Goal: Task Accomplishment & Management: Manage account settings

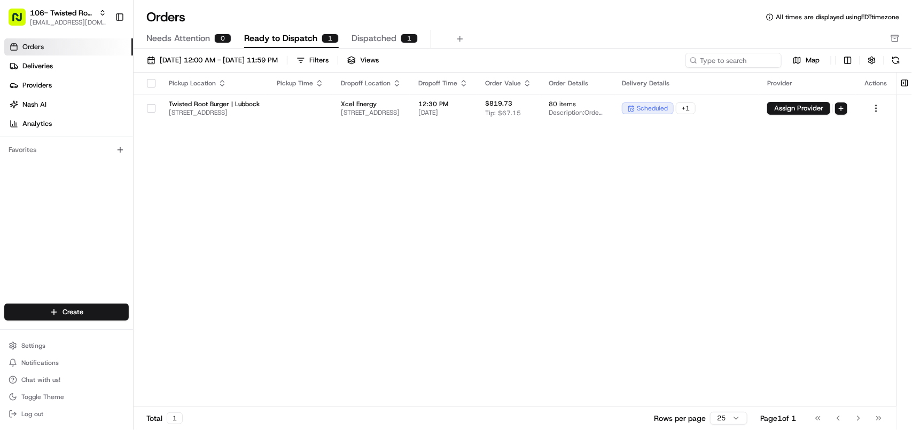
click at [68, 19] on span "[EMAIL_ADDRESS][DOMAIN_NAME]" at bounding box center [68, 22] width 76 height 9
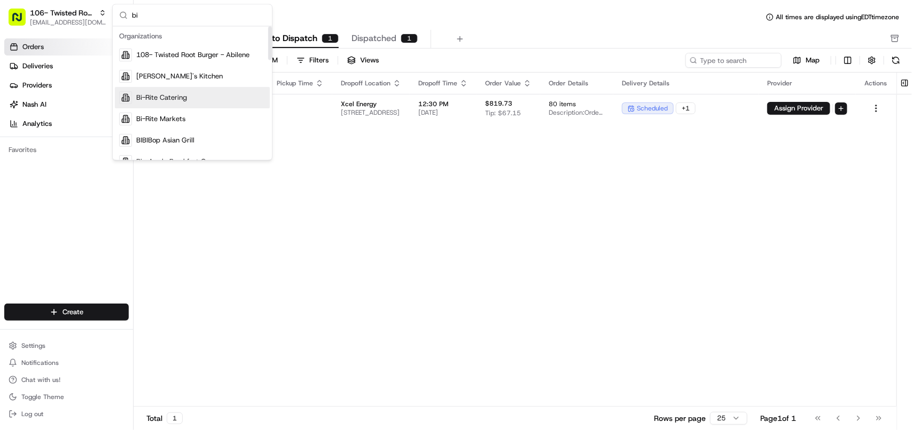
type input "bi"
click at [159, 91] on div "Bi-Rite Catering" at bounding box center [192, 98] width 155 height 21
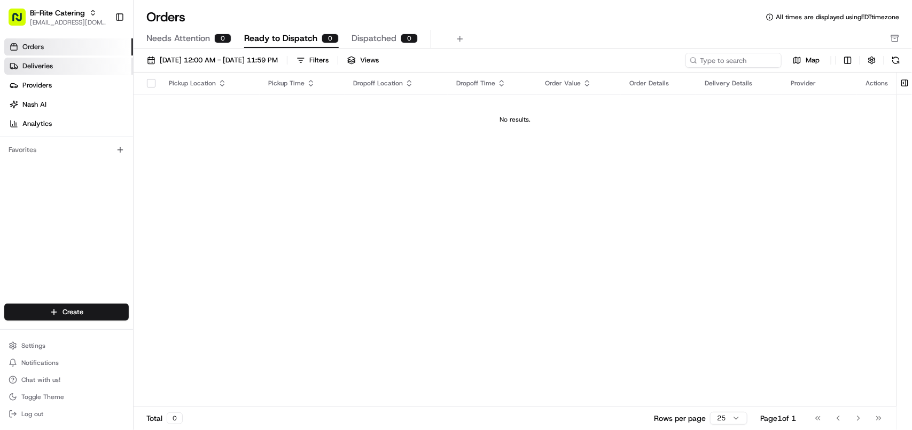
click at [49, 74] on link "Deliveries" at bounding box center [68, 66] width 129 height 17
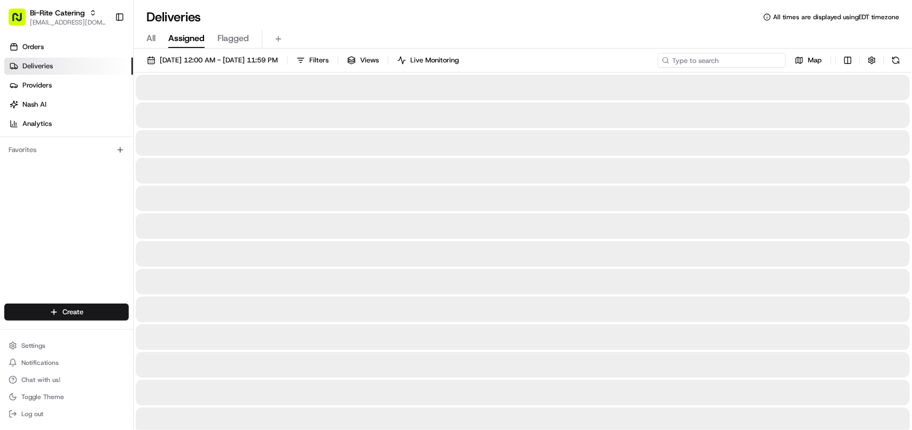
click at [727, 59] on input at bounding box center [721, 60] width 128 height 15
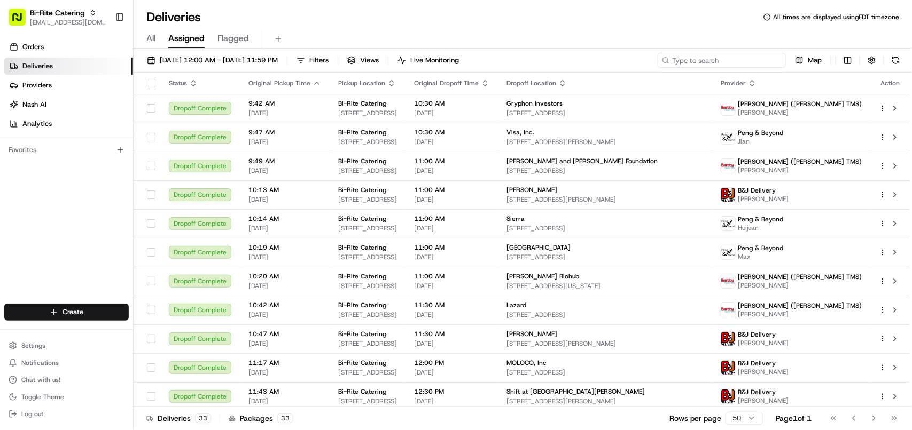
paste input "72993"
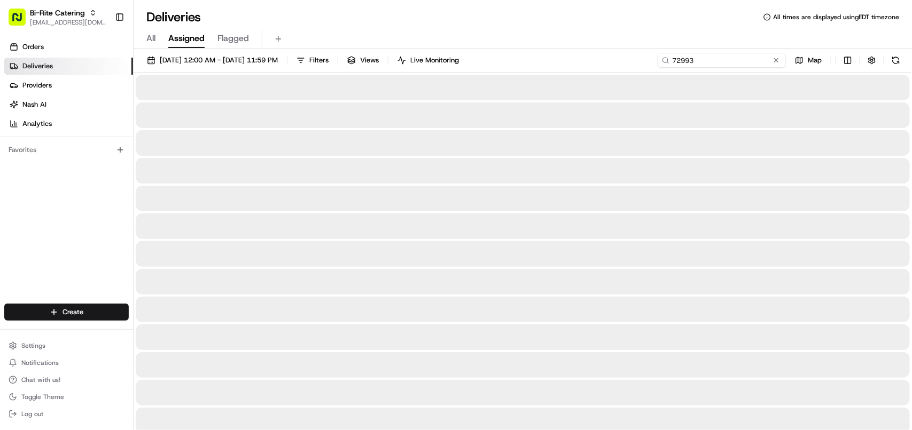
type input "72993"
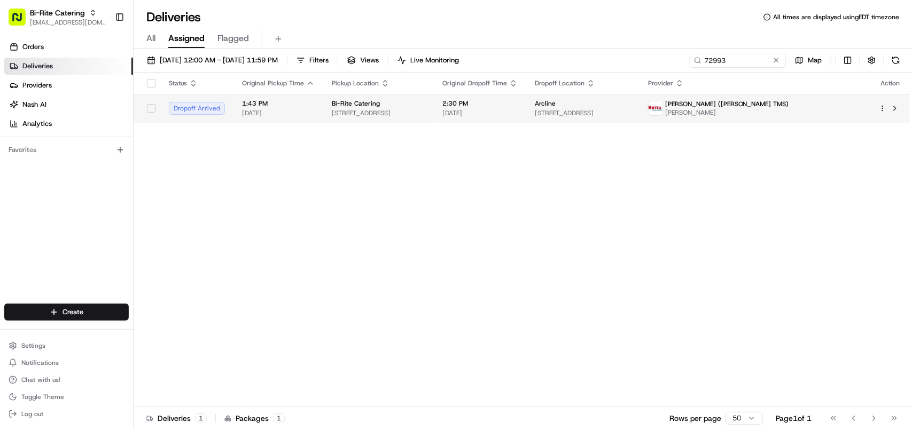
click at [626, 115] on span "[STREET_ADDRESS]" at bounding box center [583, 113] width 96 height 9
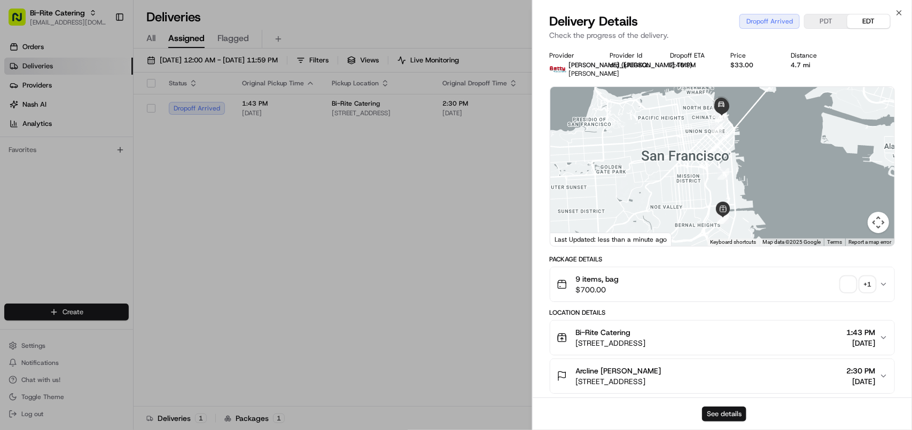
click at [717, 417] on button "See details" at bounding box center [724, 414] width 44 height 15
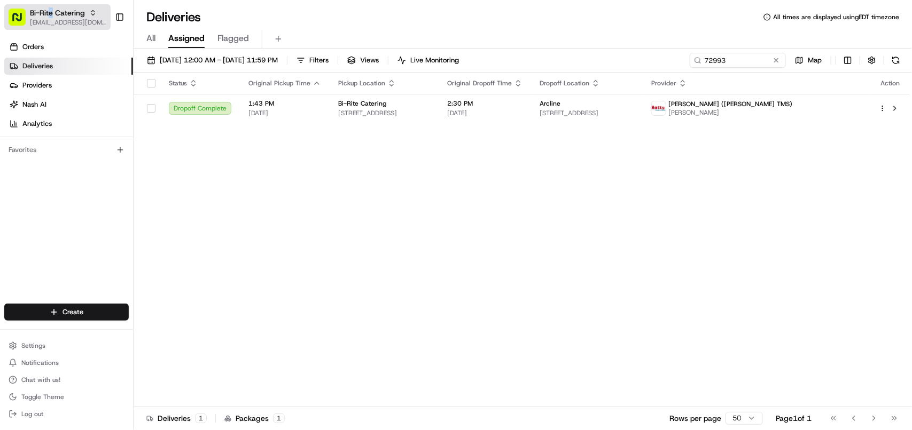
click at [51, 14] on span "Bi-Rite Catering" at bounding box center [57, 12] width 55 height 11
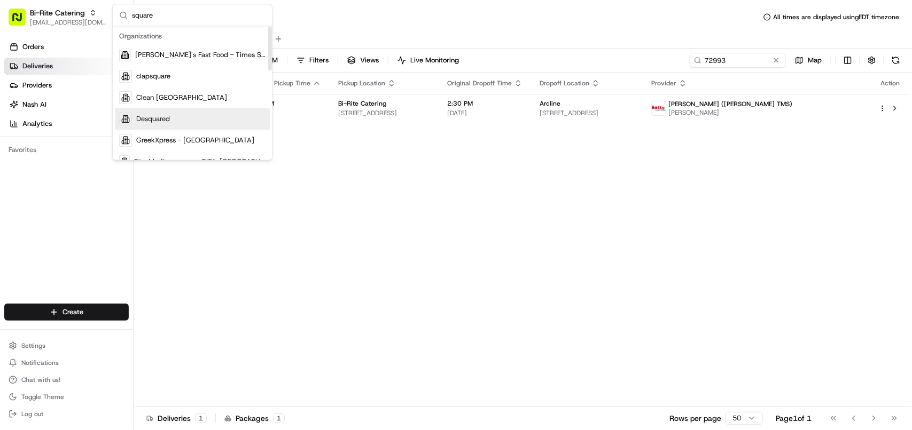
type input "square"
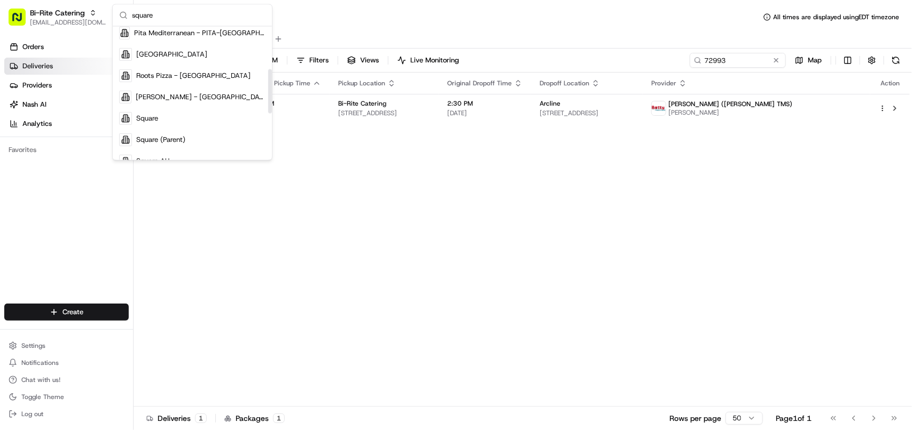
scroll to position [167, 0]
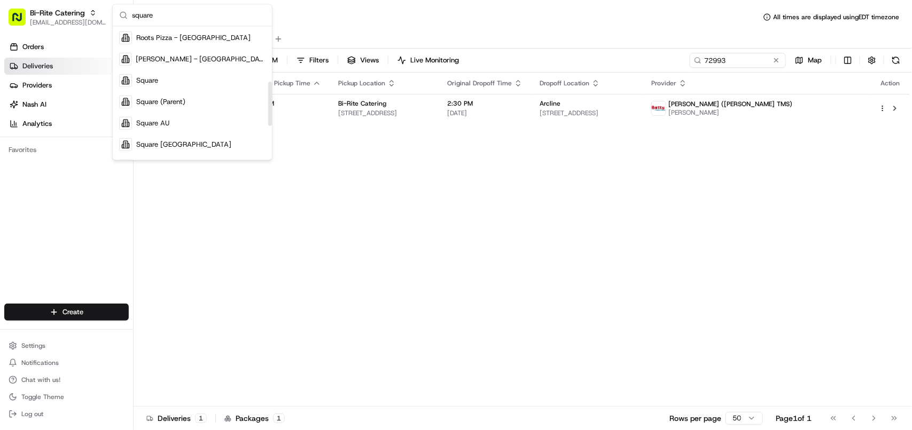
drag, startPoint x: 271, startPoint y: 59, endPoint x: 259, endPoint y: 113, distance: 55.2
click at [268, 115] on div "Suggestions" at bounding box center [270, 104] width 4 height 44
click at [212, 79] on div "Square" at bounding box center [192, 80] width 155 height 21
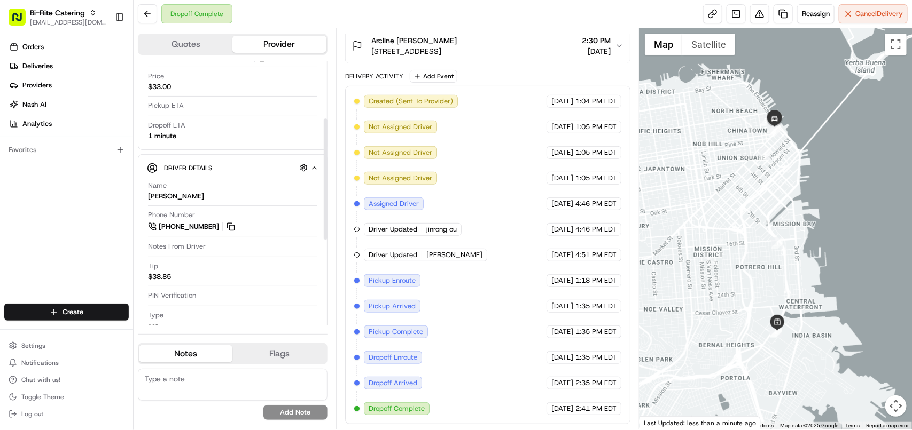
scroll to position [134, 0]
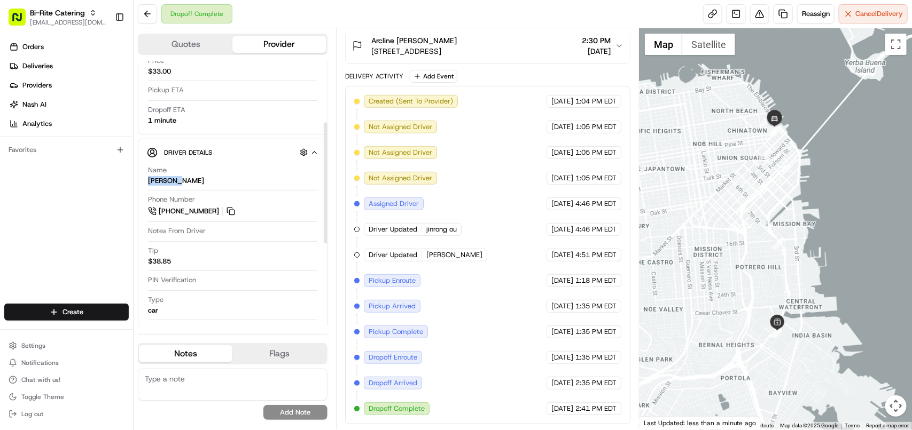
copy div "[PERSON_NAME]"
drag, startPoint x: 193, startPoint y: 180, endPoint x: 148, endPoint y: 184, distance: 45.6
click at [148, 184] on div "Name YAN SITU" at bounding box center [232, 176] width 169 height 20
click at [231, 210] on button at bounding box center [231, 212] width 12 height 12
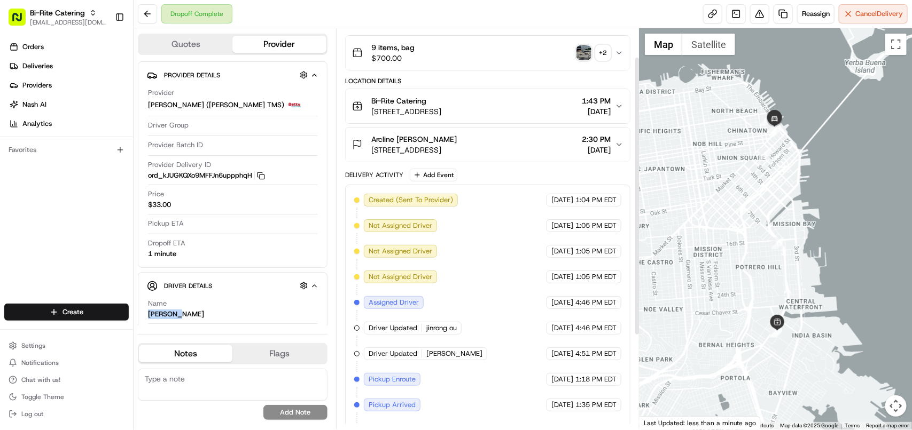
scroll to position [41, 0]
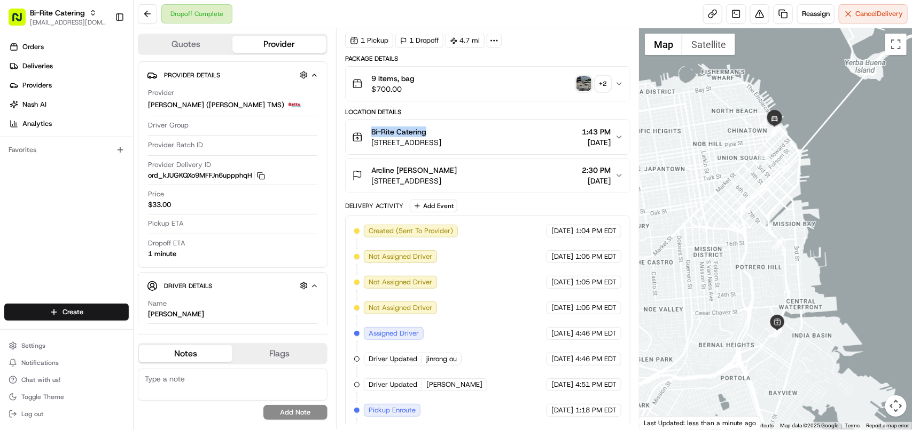
copy span "Bi-Rite Catering"
drag, startPoint x: 444, startPoint y: 128, endPoint x: 370, endPoint y: 132, distance: 74.4
click at [370, 132] on div "Bi-Rite Catering 1970 Innes Ave, San Francisco, CA 94124, USA" at bounding box center [396, 137] width 89 height 21
click at [440, 147] on span "[STREET_ADDRESS]" at bounding box center [406, 142] width 70 height 11
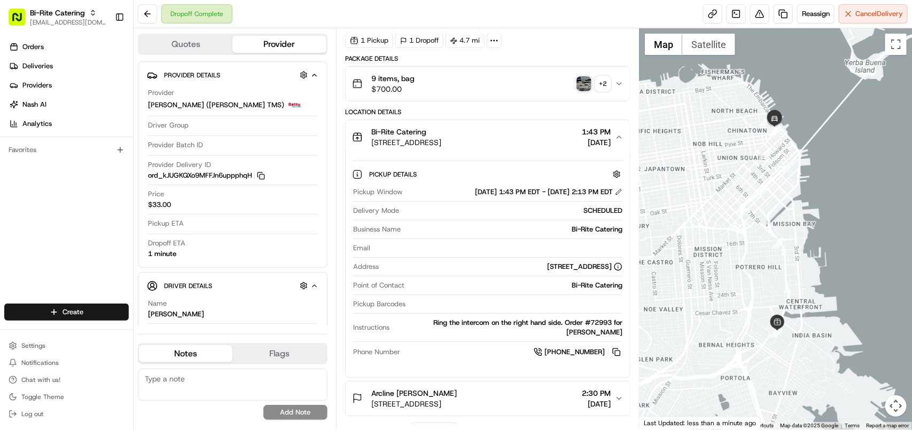
copy div "Bi-Rite Catering 1970 Innes Ave, San Francisco, CA 94124, USA"
drag, startPoint x: 537, startPoint y: 144, endPoint x: 373, endPoint y: 136, distance: 164.7
click at [373, 136] on div "Bi-Rite Catering 1970 Innes Ave, San Francisco, CA 94124, USA 1:43 PM 08/19/2025" at bounding box center [483, 137] width 263 height 21
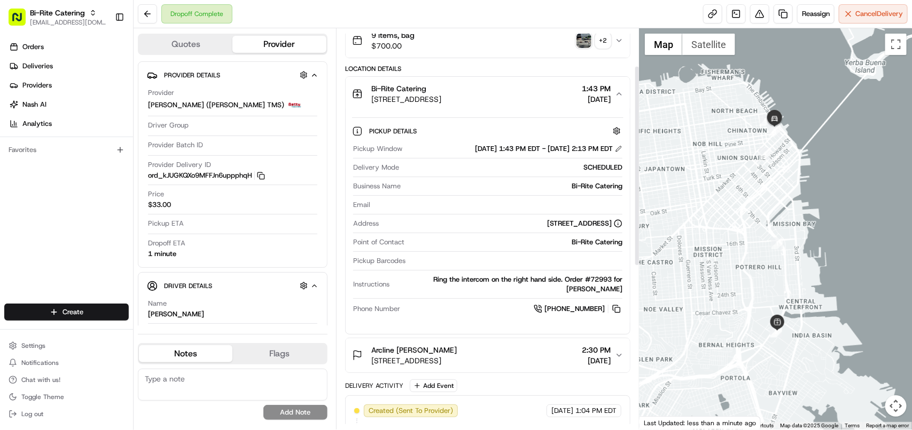
scroll to position [108, 0]
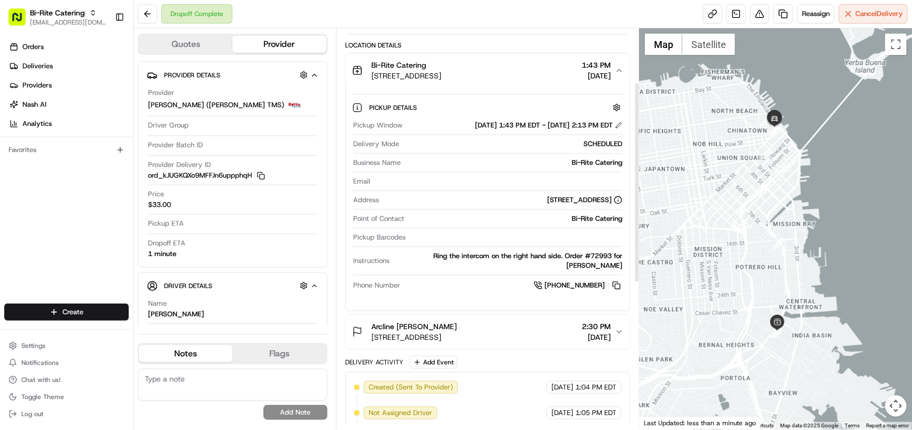
click at [457, 343] on span "4 Embarcadero Ctr #2660, San Francisco, CA 94111, USA" at bounding box center [413, 337] width 85 height 11
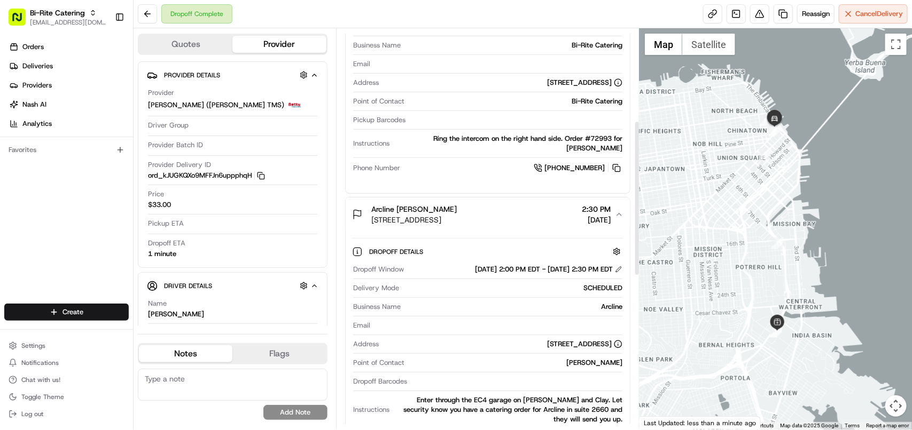
scroll to position [241, 0]
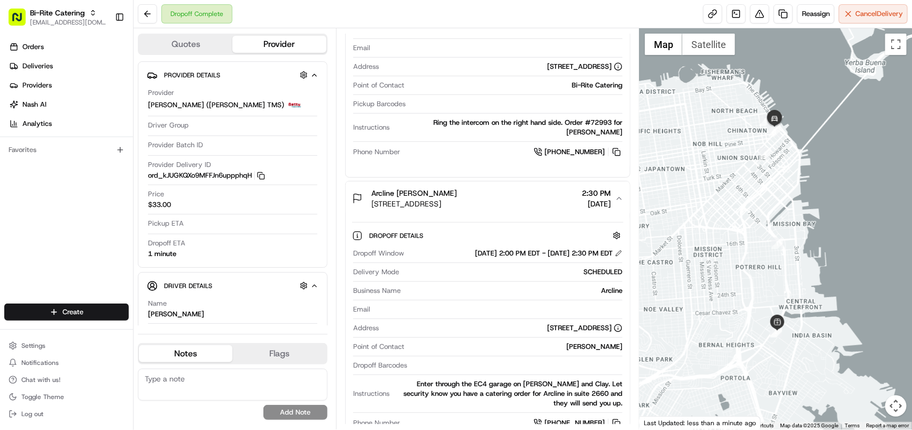
drag, startPoint x: 449, startPoint y: 188, endPoint x: 370, endPoint y: 195, distance: 78.8
click at [370, 195] on button "Arcline Grace Tomlin 4 Embarcadero Ctr #2660, San Francisco, CA 94111, USA 2:30…" at bounding box center [488, 199] width 284 height 34
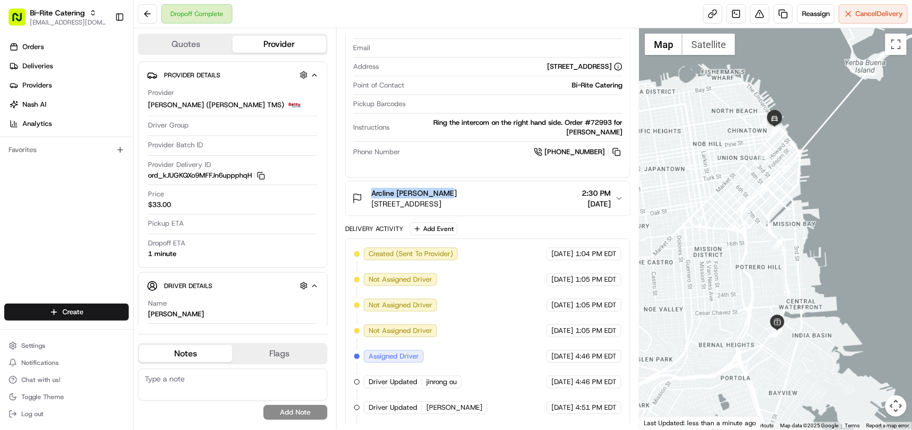
copy span "Arcline Grace Tomlin"
drag, startPoint x: 458, startPoint y: 195, endPoint x: 372, endPoint y: 197, distance: 86.5
click at [372, 197] on div "Arcline Grace Tomlin" at bounding box center [413, 193] width 85 height 11
click at [609, 205] on span "[DATE]" at bounding box center [596, 204] width 29 height 11
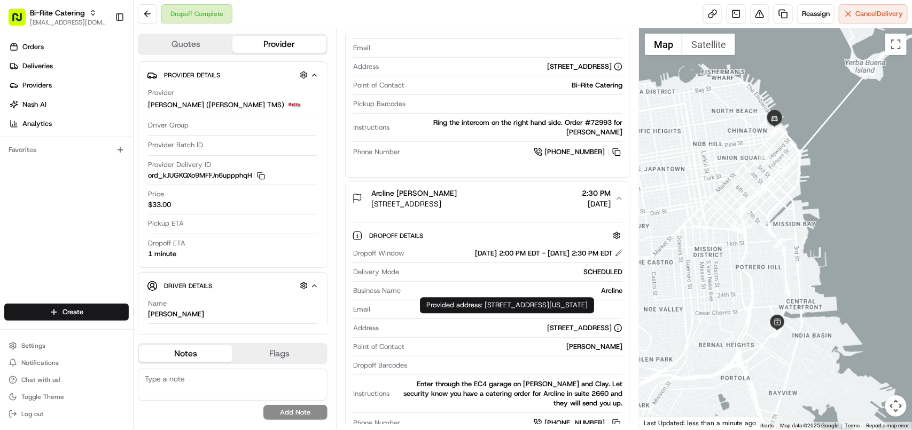
copy div "4 Embarcadero Center, , Suite 2660, San Francisco, California, 94111"
drag, startPoint x: 520, startPoint y: 314, endPoint x: 485, endPoint y: 308, distance: 35.3
click at [485, 308] on div "Provided address: 4 Embarcadero Center, , Suite 2660, San Francisco, California…" at bounding box center [507, 306] width 174 height 16
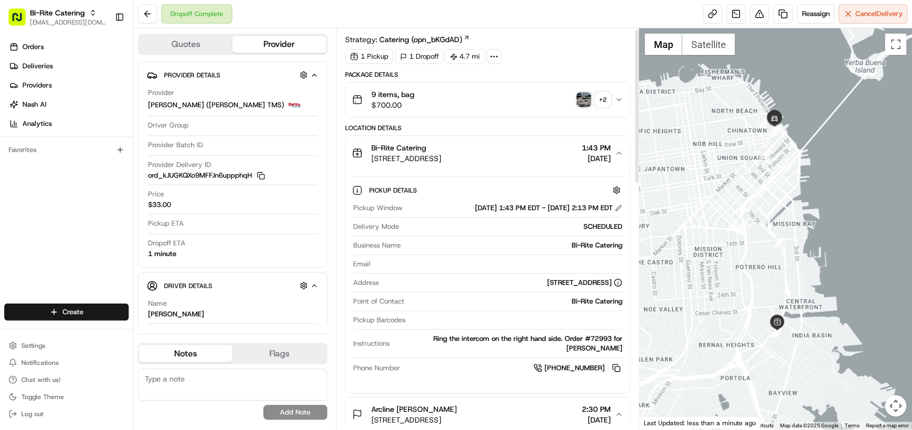
scroll to position [0, 0]
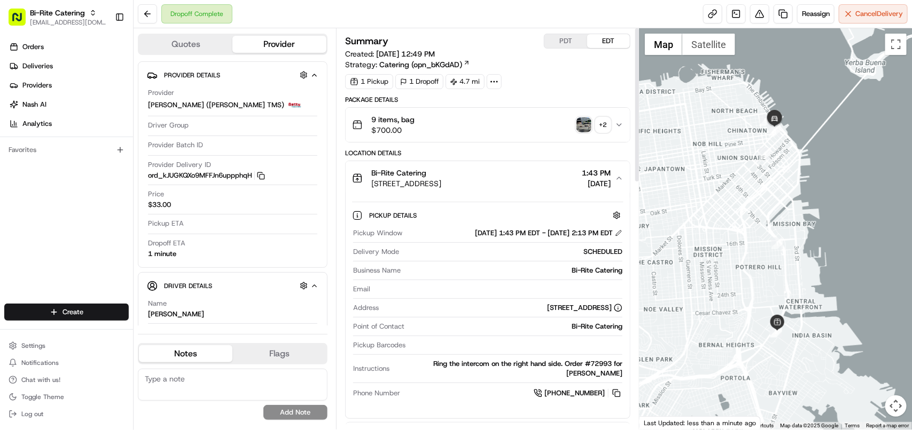
click at [582, 124] on img "button" at bounding box center [583, 124] width 15 height 15
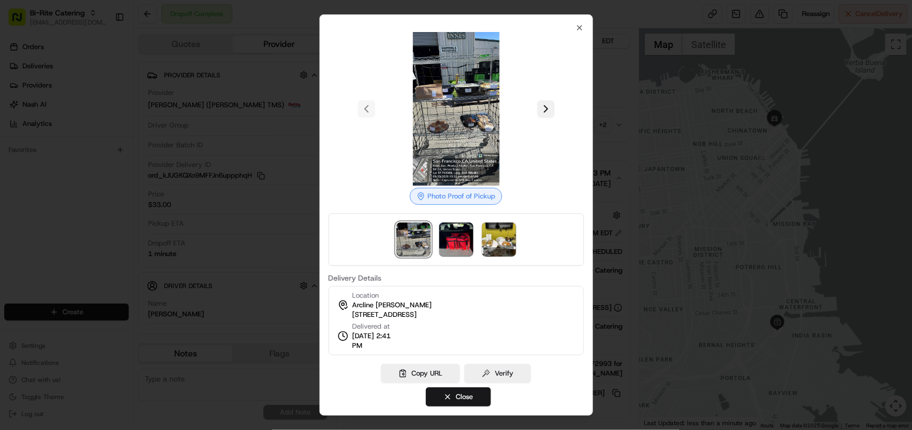
click at [543, 106] on button at bounding box center [545, 108] width 17 height 17
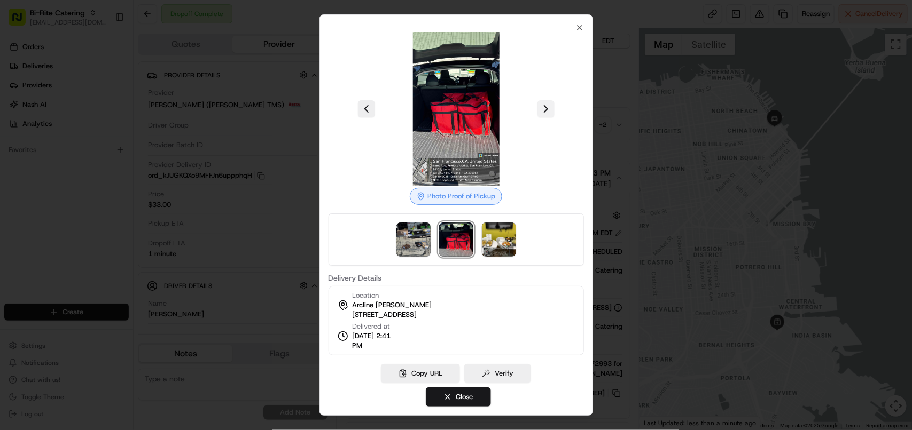
click at [543, 106] on button at bounding box center [545, 108] width 17 height 17
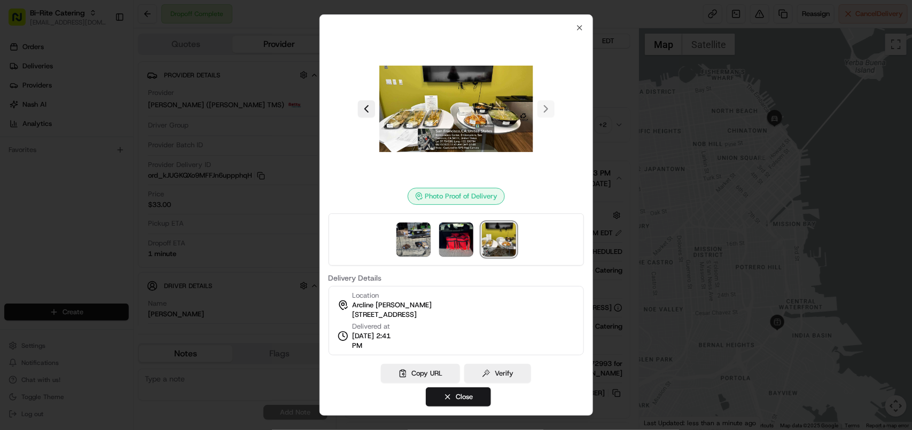
click at [545, 102] on div at bounding box center [455, 109] width 255 height 154
click at [361, 107] on button at bounding box center [366, 108] width 17 height 17
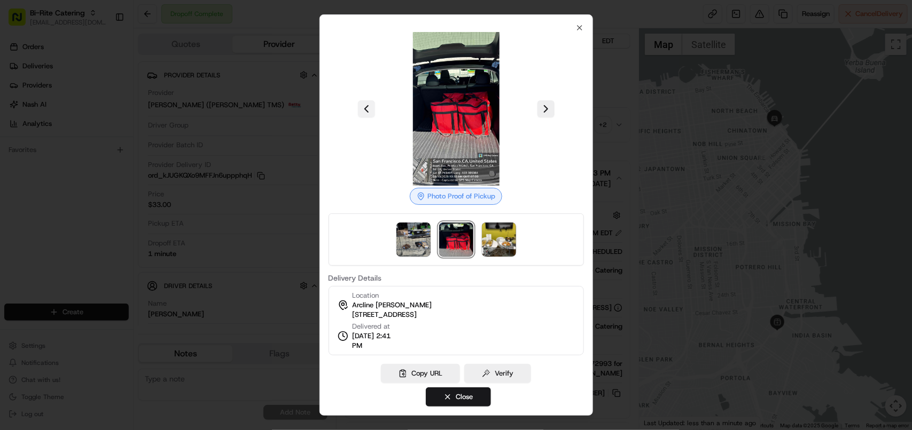
click at [361, 107] on button at bounding box center [366, 108] width 17 height 17
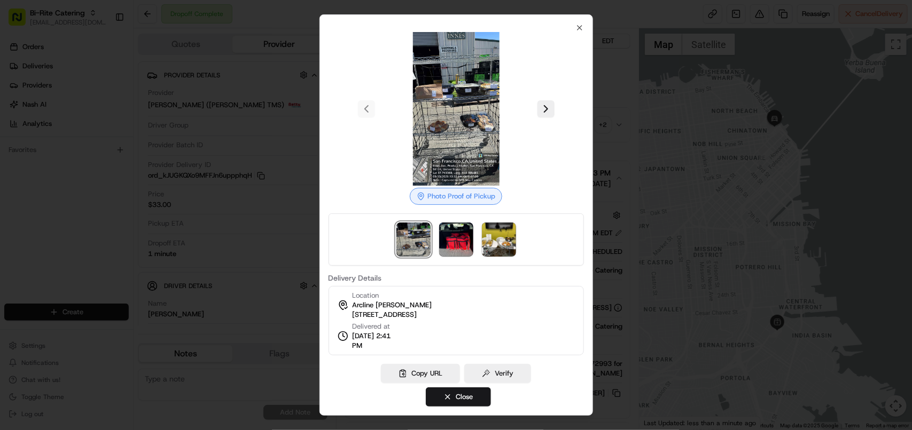
click at [361, 107] on div at bounding box center [455, 109] width 255 height 154
click at [577, 28] on icon "button" at bounding box center [579, 27] width 9 height 9
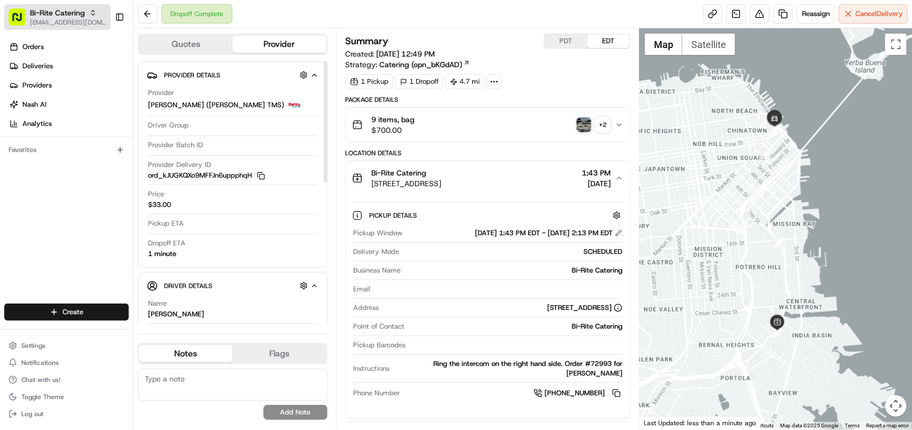
click at [60, 13] on span "Bi-Rite Catering" at bounding box center [57, 12] width 55 height 11
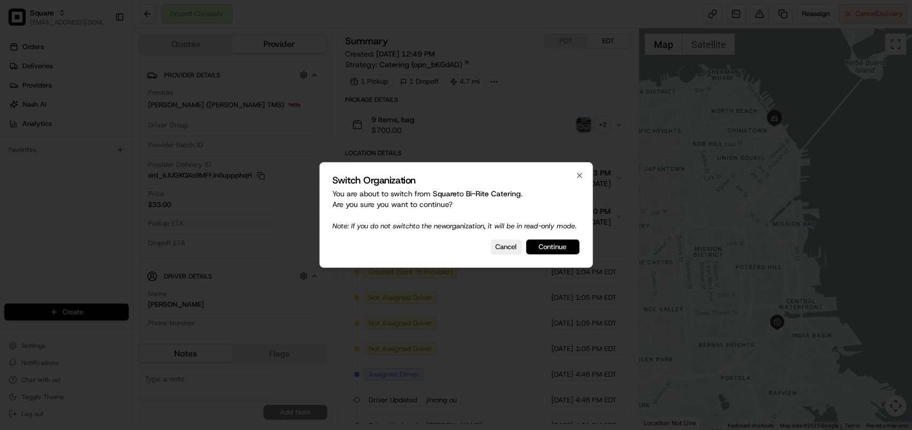
click at [546, 254] on button "Continue" at bounding box center [552, 247] width 53 height 15
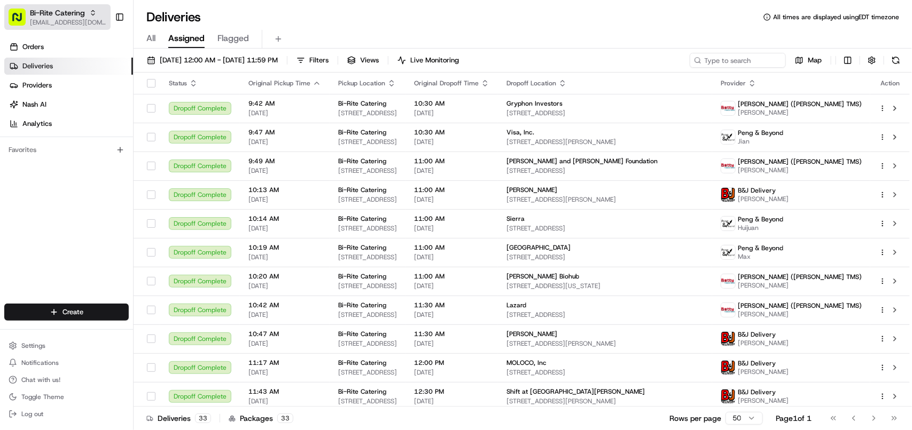
click at [68, 19] on span "[EMAIL_ADDRESS][DOMAIN_NAME]" at bounding box center [68, 22] width 76 height 9
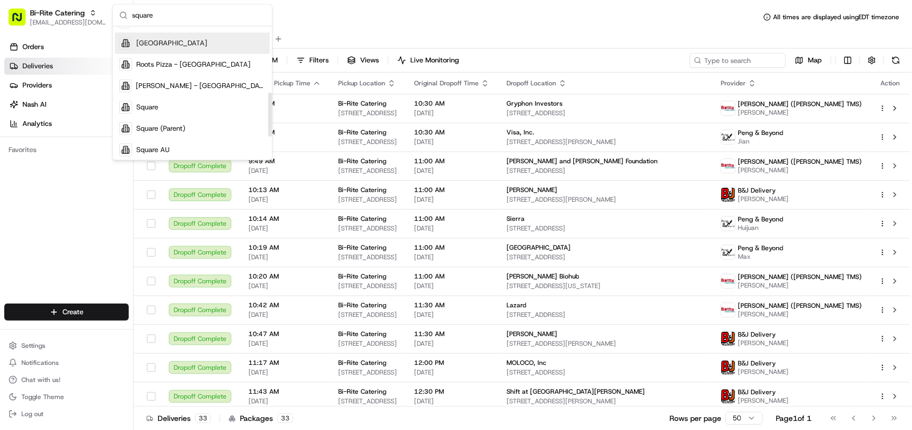
scroll to position [200, 0]
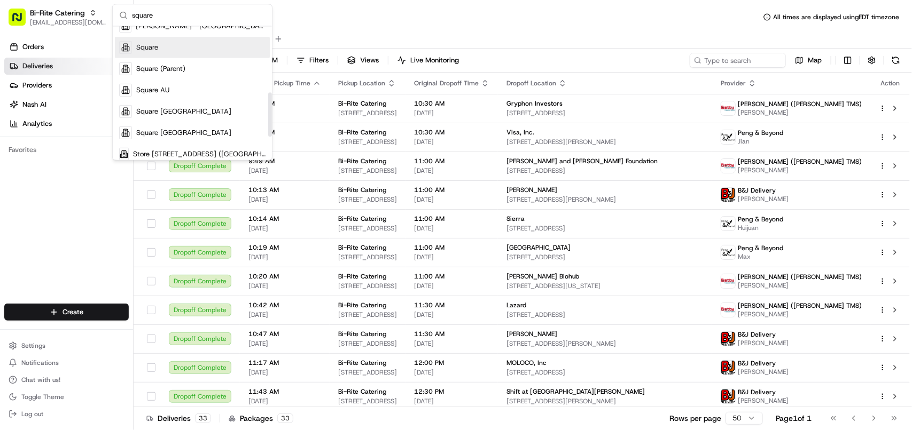
type input "square"
click at [193, 49] on div "Square" at bounding box center [192, 47] width 155 height 21
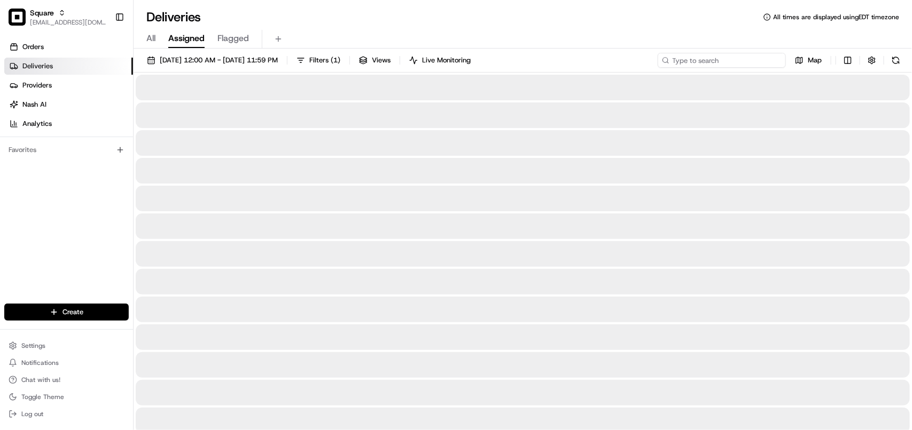
click at [751, 63] on input at bounding box center [721, 60] width 128 height 15
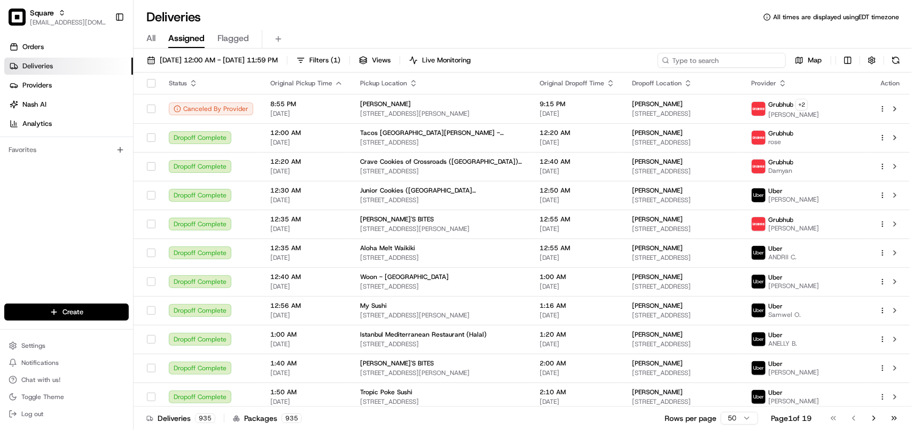
click at [751, 63] on input at bounding box center [721, 60] width 128 height 15
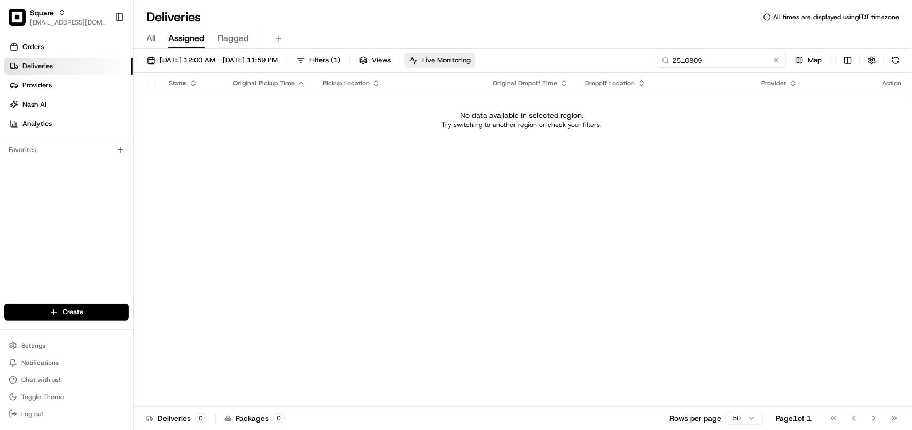
drag, startPoint x: 739, startPoint y: 62, endPoint x: 495, endPoint y: 62, distance: 243.5
click at [495, 62] on div "08/19/2025 12:00 AM - 08/19/2025 11:59 PM Filters ( 1 ) Views Live Monitoring 2…" at bounding box center [523, 63] width 778 height 20
type input "2510809"
click at [252, 59] on span "08/19/2025 12:00 AM - 08/19/2025 11:59 PM" at bounding box center [219, 61] width 118 height 10
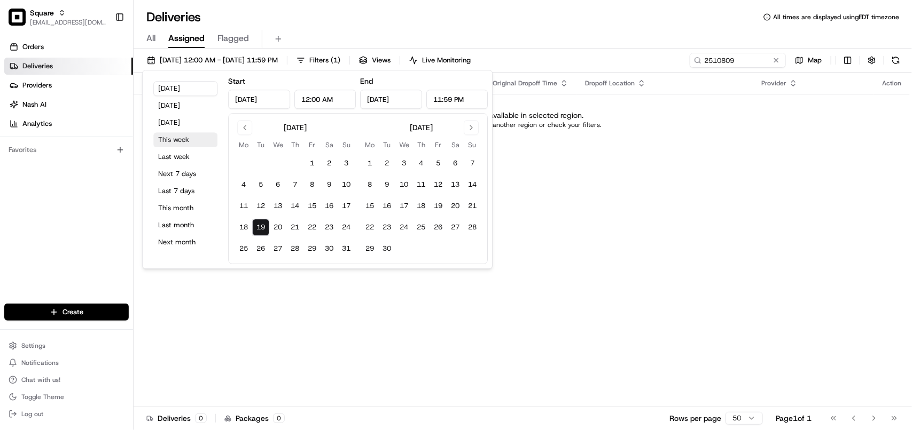
click at [179, 143] on button "This week" at bounding box center [185, 139] width 64 height 15
type input "Aug 18, 2025"
type input "Aug 24, 2025"
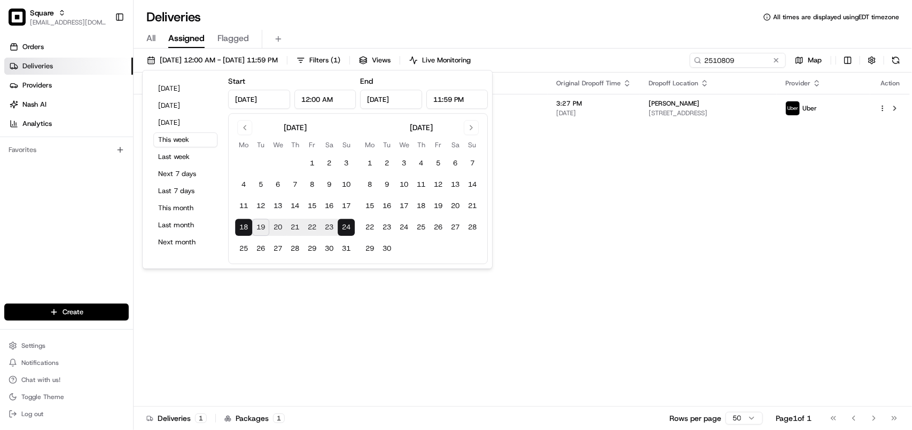
click at [719, 244] on div "Status Original Pickup Time Pickup Location Original Dropoff Time Dropoff Locat…" at bounding box center [522, 240] width 776 height 334
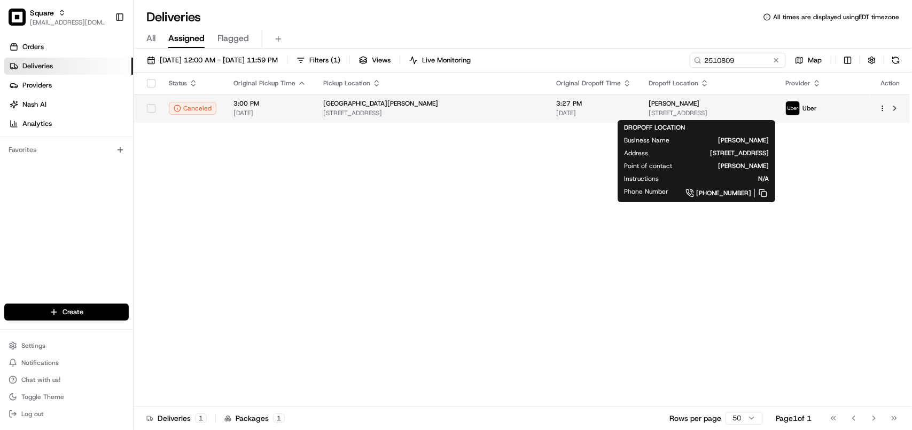
click at [692, 107] on div "[PERSON_NAME]" at bounding box center [708, 103] width 120 height 9
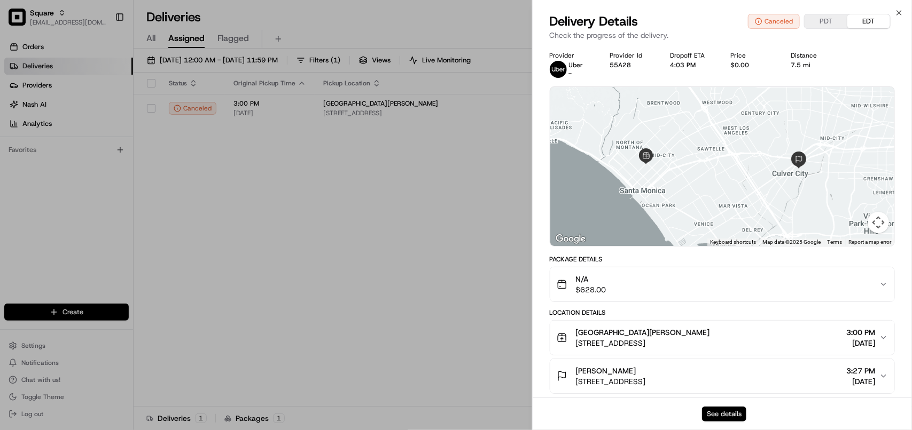
click at [729, 413] on button "See details" at bounding box center [724, 414] width 44 height 15
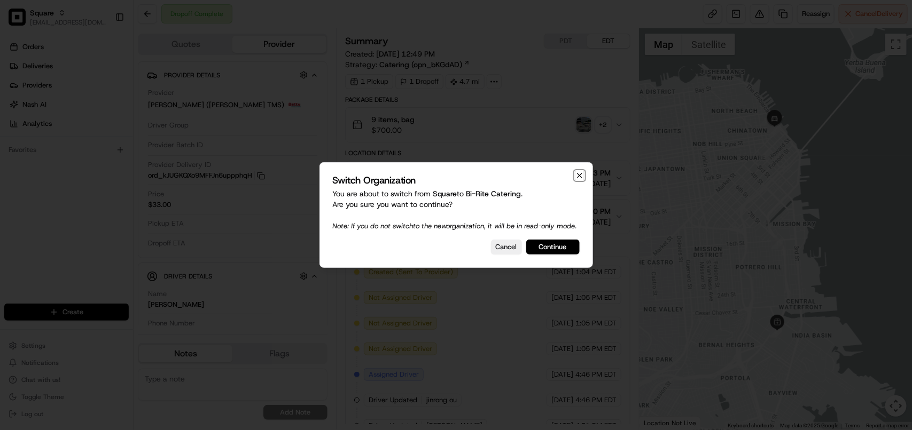
click at [576, 171] on icon "button" at bounding box center [579, 175] width 9 height 9
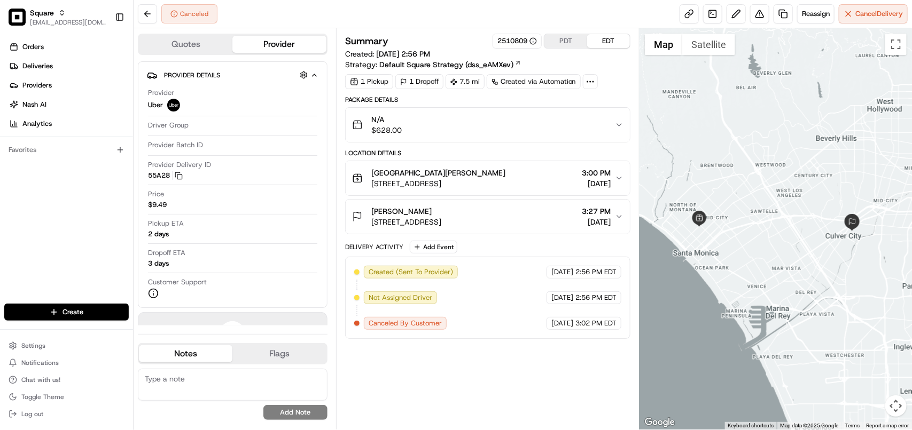
click at [441, 220] on span "[STREET_ADDRESS]" at bounding box center [406, 222] width 70 height 11
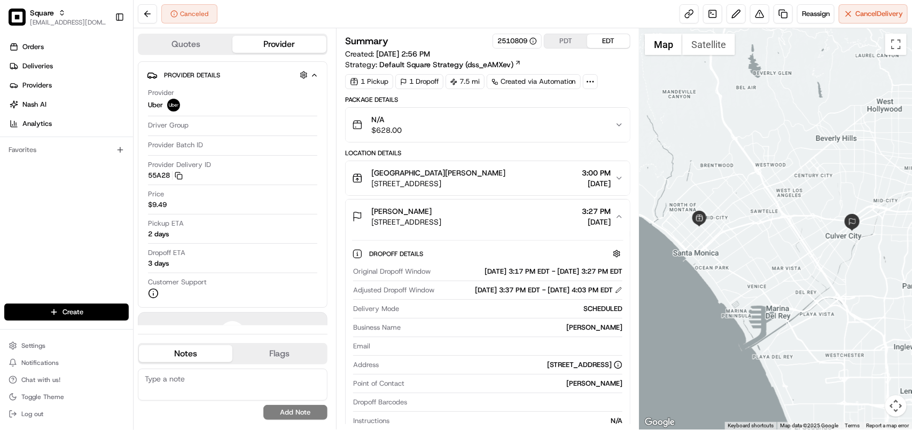
click at [567, 36] on button "PDT" at bounding box center [565, 41] width 43 height 14
click at [615, 216] on icon "button" at bounding box center [619, 217] width 9 height 9
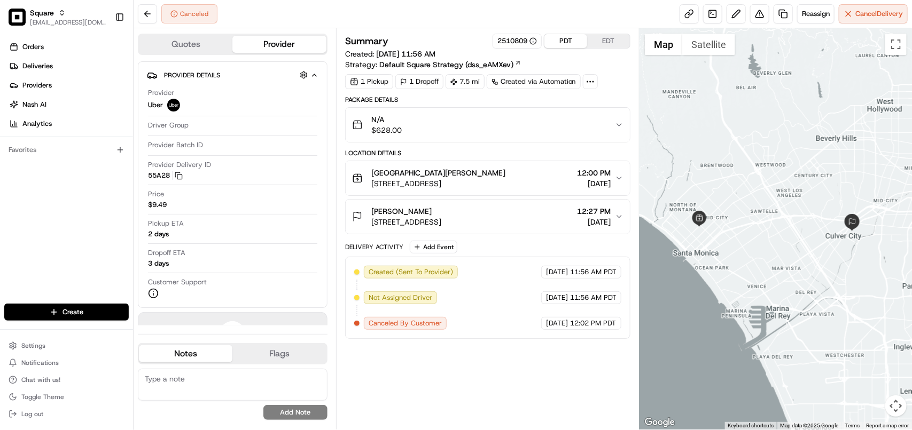
click at [609, 225] on span "[DATE]" at bounding box center [594, 222] width 34 height 11
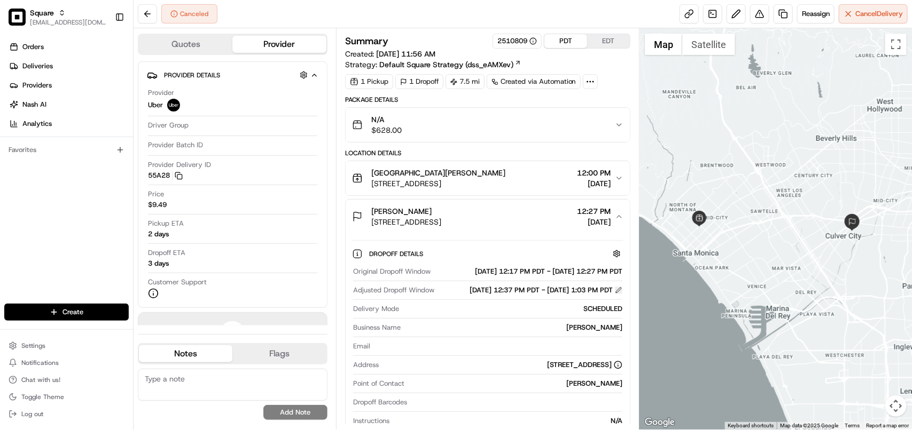
click at [616, 294] on button at bounding box center [618, 290] width 7 height 7
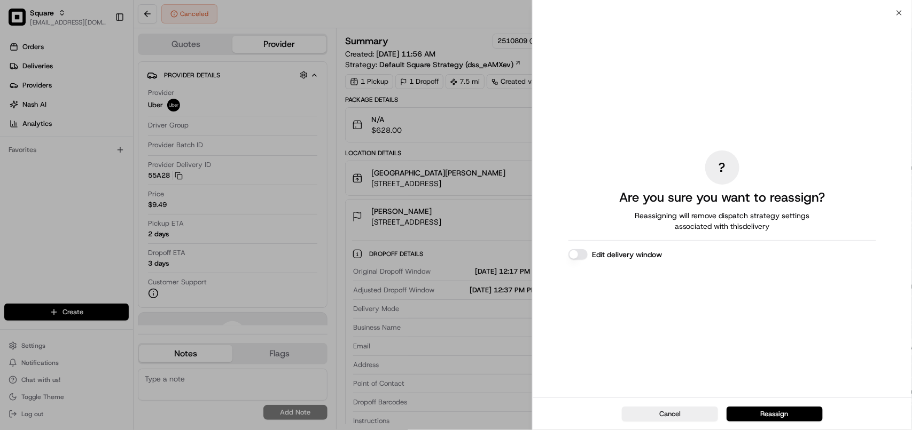
click at [577, 254] on button "Edit delivery window" at bounding box center [577, 254] width 19 height 11
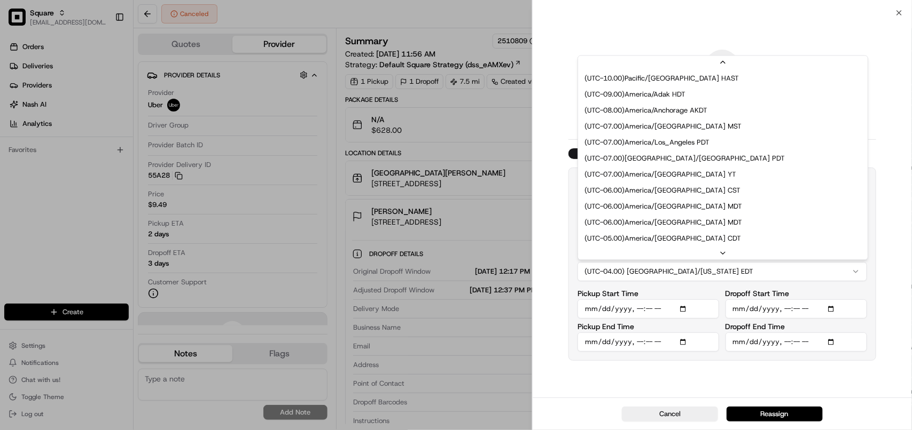
click at [754, 271] on button "(UTC-04.00) [GEOGRAPHIC_DATA]/[US_STATE] EDT" at bounding box center [721, 271] width 289 height 19
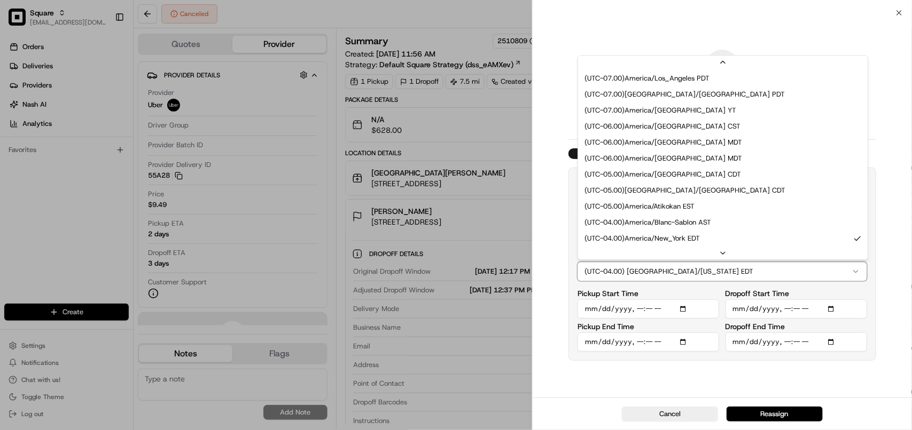
click at [754, 271] on button "(UTC-04.00) [GEOGRAPHIC_DATA]/[US_STATE] EDT" at bounding box center [721, 271] width 289 height 19
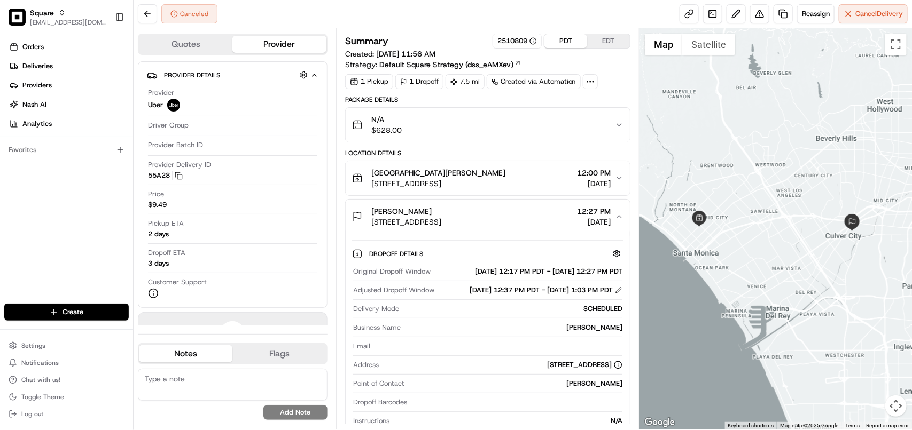
click at [618, 218] on icon "button" at bounding box center [619, 217] width 9 height 9
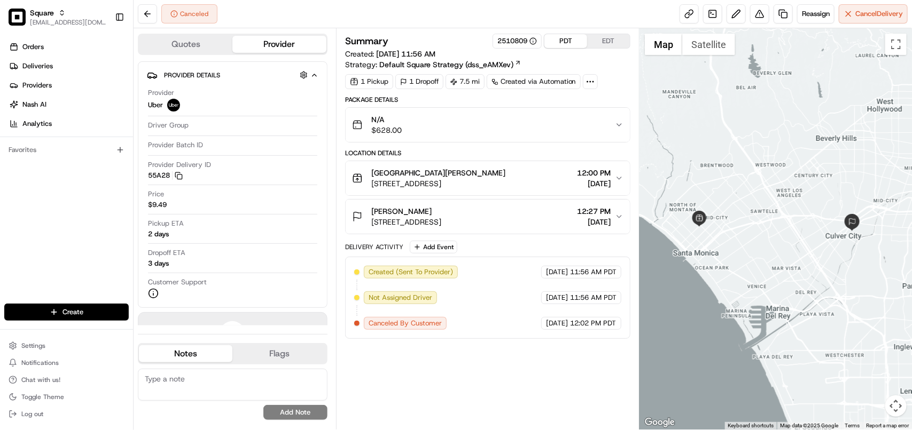
click at [618, 218] on icon "button" at bounding box center [619, 217] width 9 height 9
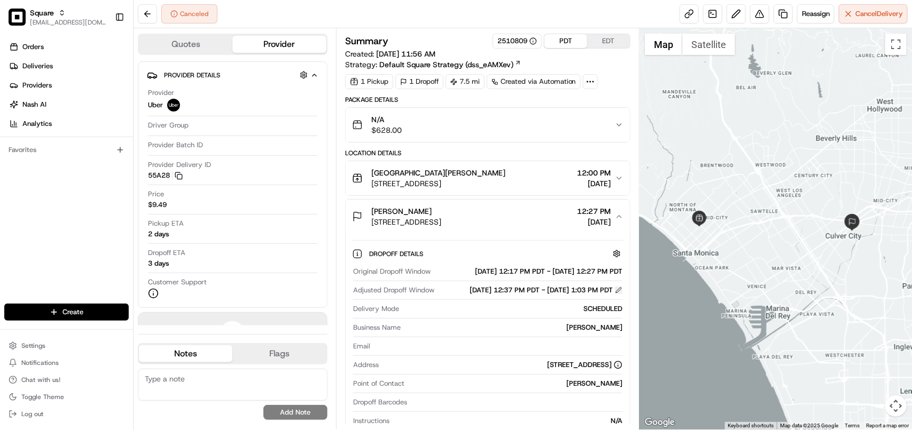
click at [617, 294] on button at bounding box center [618, 290] width 7 height 7
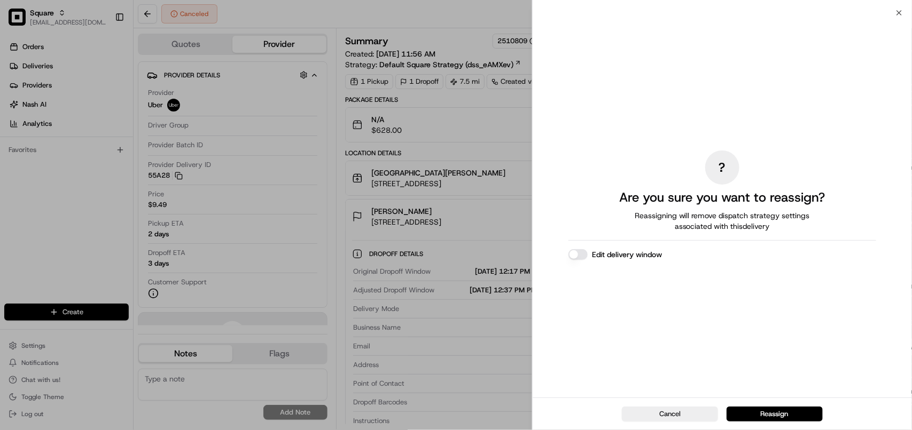
click at [581, 255] on button "Edit delivery window" at bounding box center [577, 254] width 19 height 11
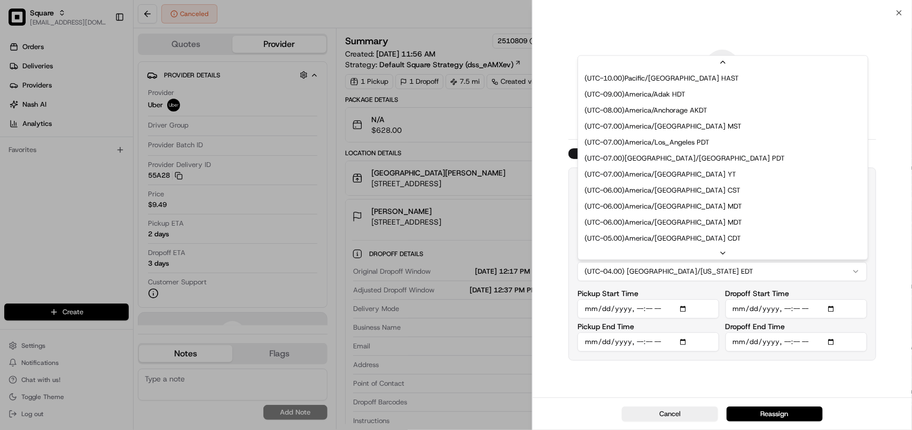
click at [733, 273] on button "(UTC-04.00) [GEOGRAPHIC_DATA]/[US_STATE] EDT" at bounding box center [721, 271] width 289 height 19
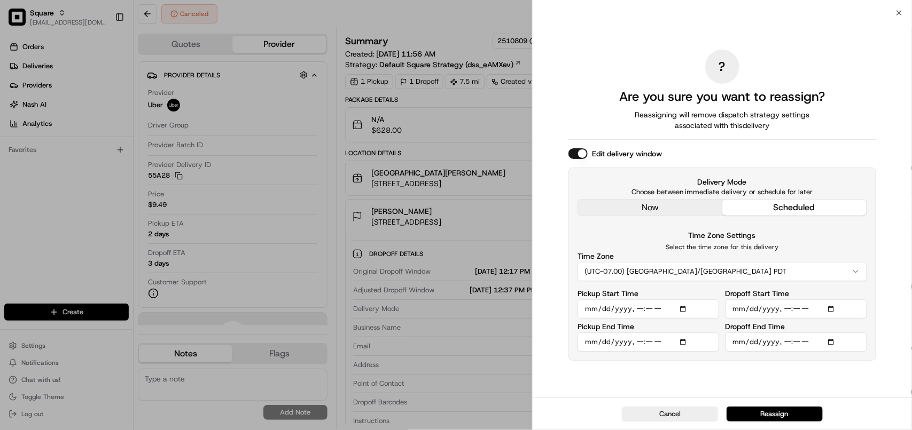
click at [587, 310] on input "Pickup Start Time" at bounding box center [648, 309] width 142 height 19
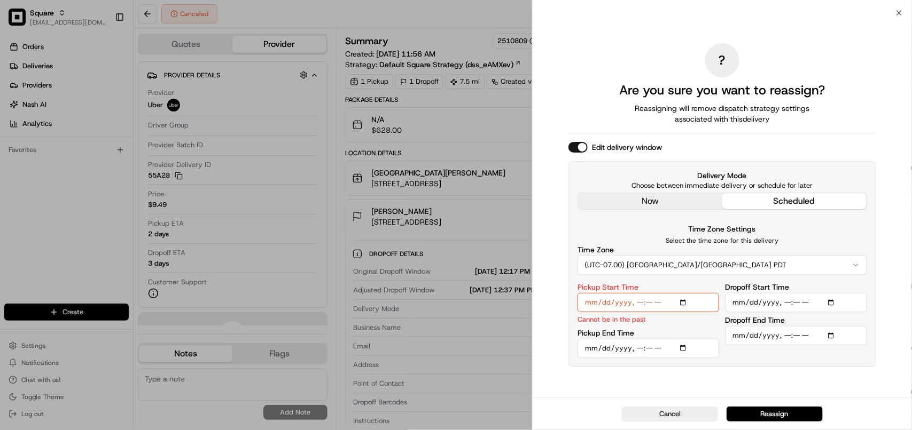
type input "[DATE]T15:00"
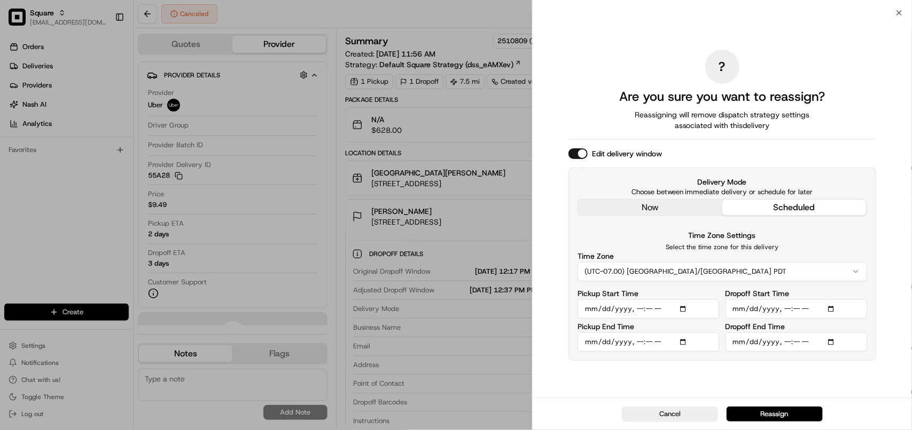
click at [589, 341] on input "Pickup End Time" at bounding box center [648, 342] width 142 height 19
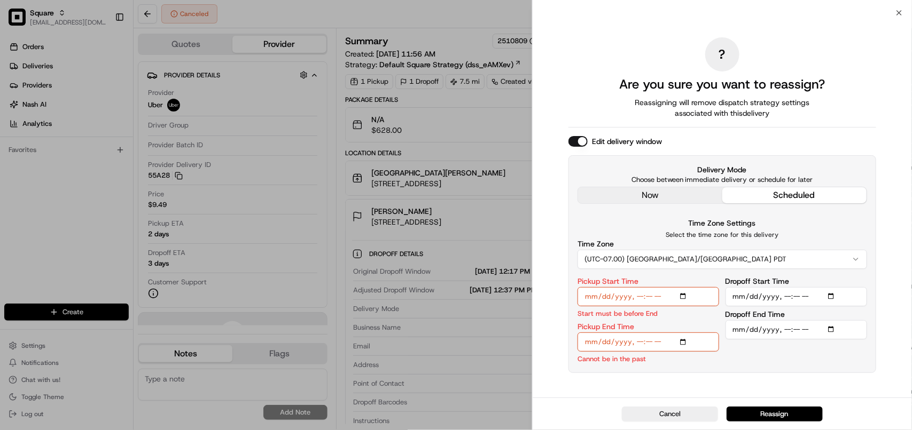
type input "[DATE]T15:10"
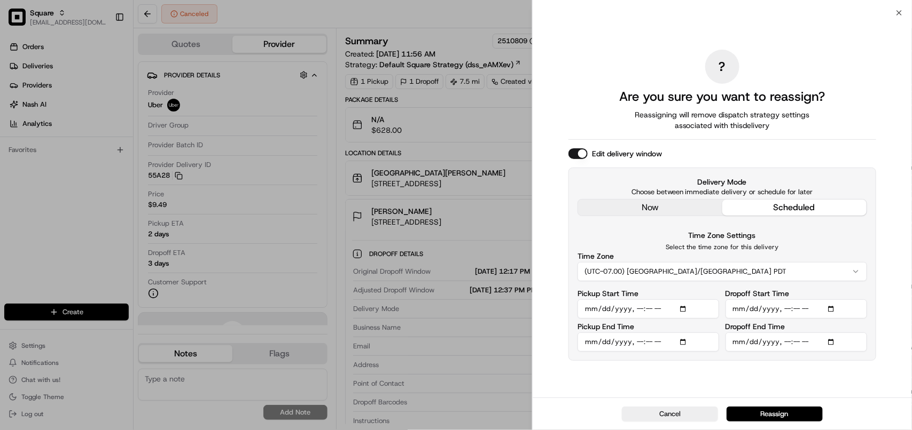
click at [734, 309] on input "Dropoff Start Time" at bounding box center [796, 309] width 142 height 19
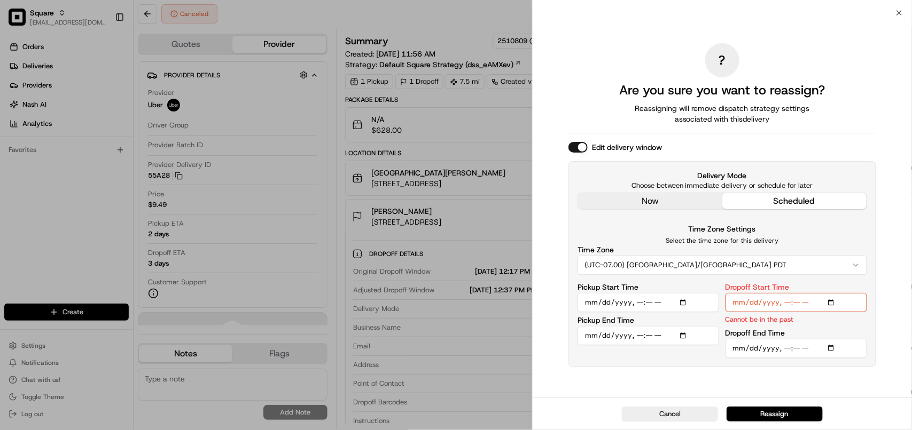
type input "[DATE]T15:37"
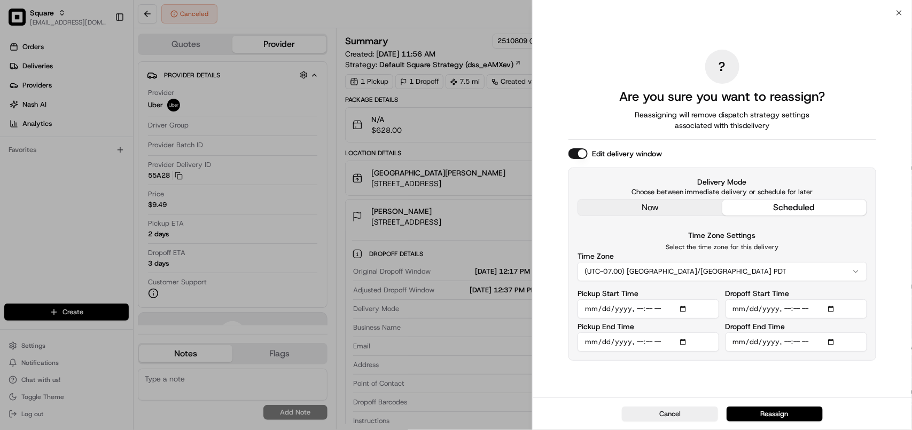
click at [735, 345] on input "Dropoff End Time" at bounding box center [796, 342] width 142 height 19
click at [638, 312] on input "Pickup Start Time" at bounding box center [648, 309] width 142 height 19
click at [782, 343] on input "Dropoff End Time" at bounding box center [796, 342] width 142 height 19
click at [807, 343] on input "Dropoff End Time" at bounding box center [796, 342] width 142 height 19
type input "[DATE]T10:00"
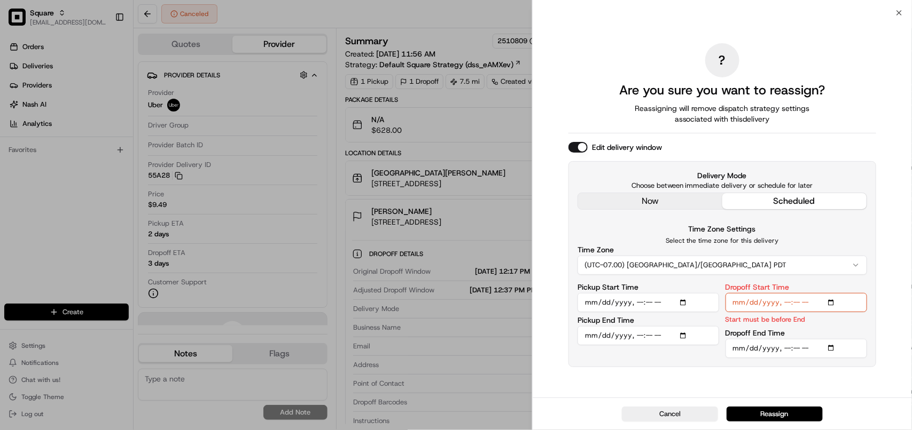
click at [805, 343] on input "Dropoff End Time" at bounding box center [796, 348] width 142 height 19
click at [639, 305] on input "Pickup Start Time" at bounding box center [648, 302] width 142 height 19
click at [786, 303] on input "Dropoff Start Time" at bounding box center [796, 302] width 142 height 19
type input "[DATE]T09:30"
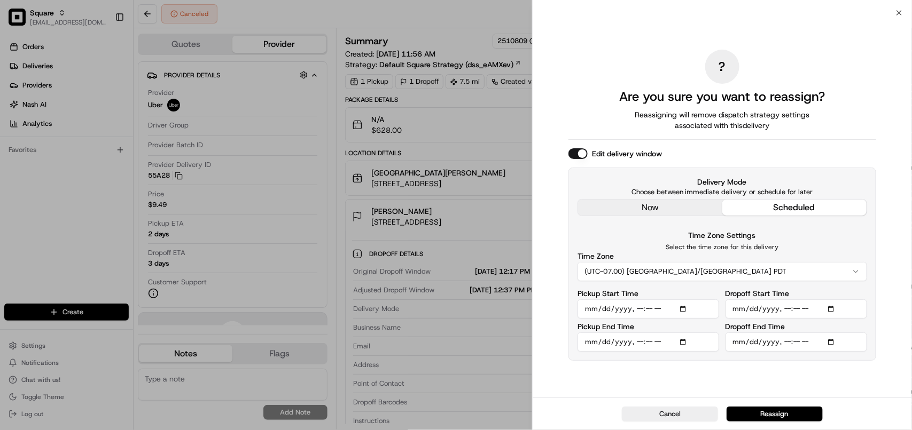
click at [640, 343] on input "Pickup End Time" at bounding box center [648, 342] width 142 height 19
type input "[DATE]T09:30"
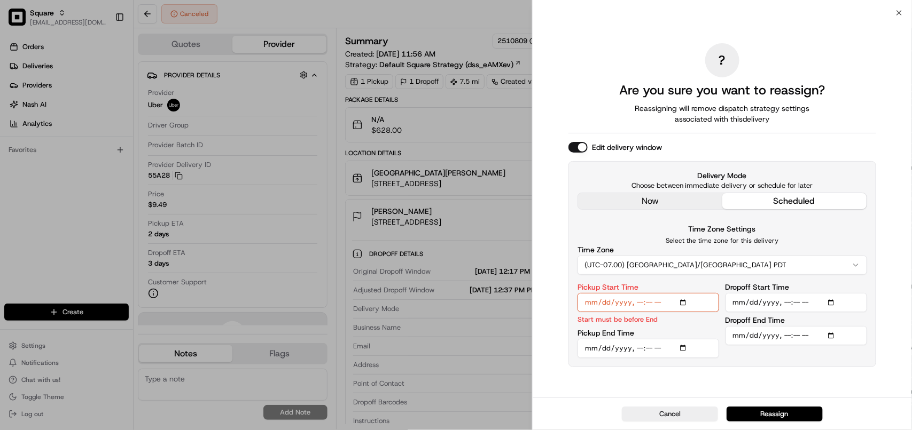
click at [639, 305] on input "Pickup Start Time" at bounding box center [648, 302] width 142 height 19
type input "[DATE]T09:15"
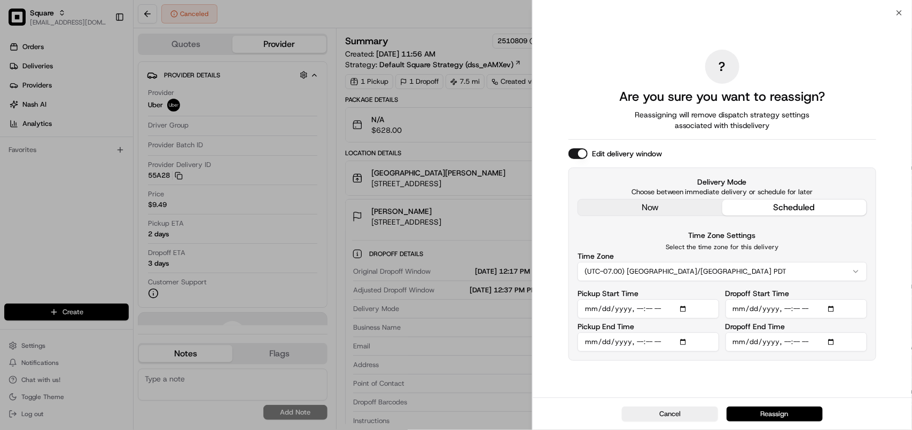
click at [752, 410] on button "Reassign" at bounding box center [774, 414] width 96 height 15
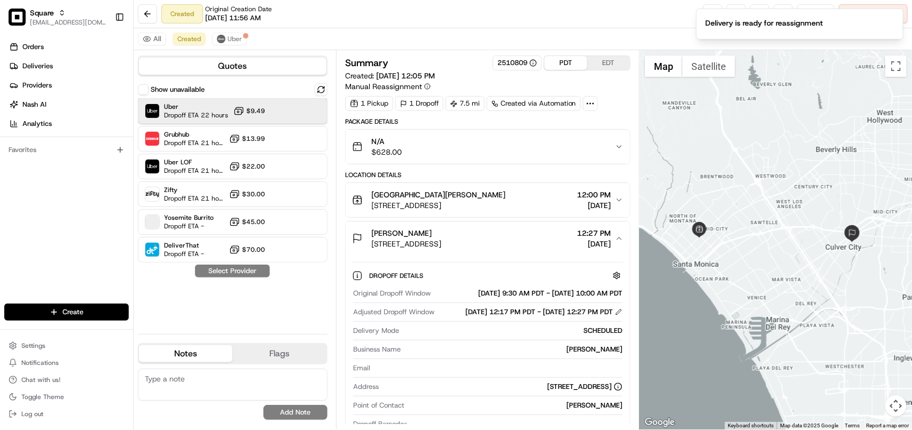
click at [198, 111] on span "Dropoff ETA 22 hours" at bounding box center [196, 115] width 64 height 9
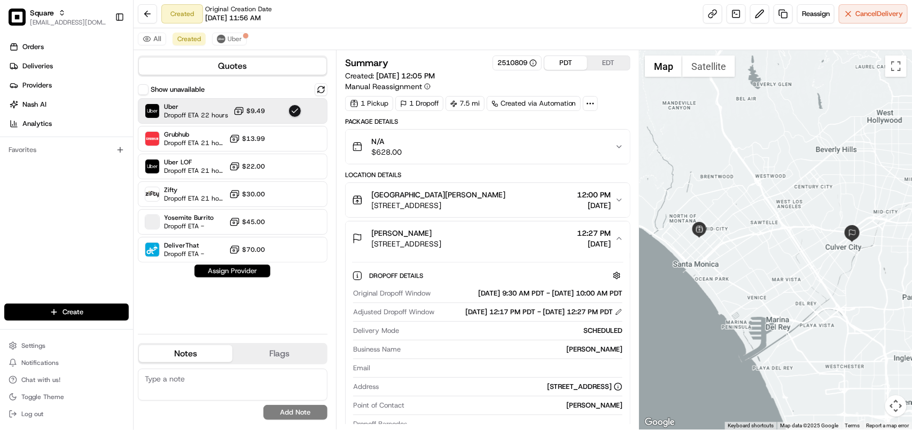
click at [221, 272] on button "Assign Provider" at bounding box center [232, 271] width 76 height 13
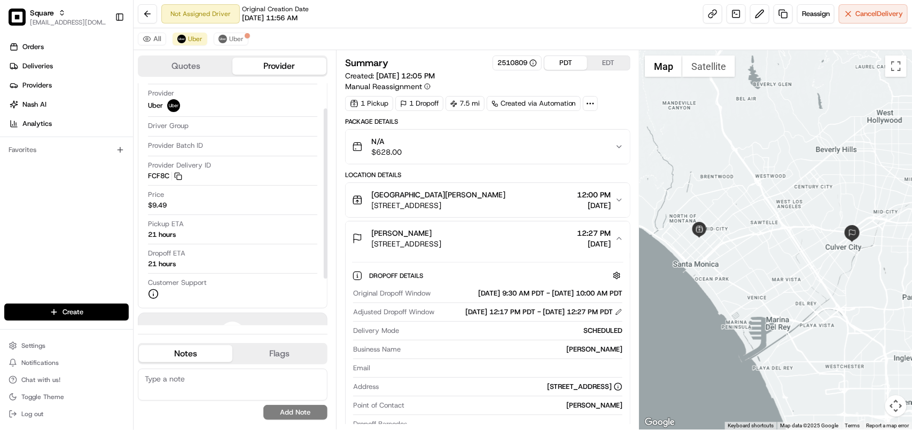
scroll to position [36, 0]
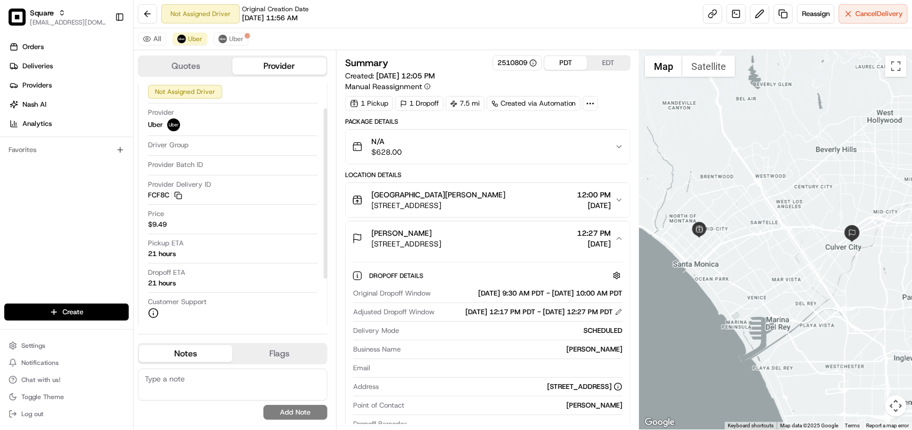
click at [219, 385] on textarea at bounding box center [233, 385] width 190 height 32
paste textarea "**Caller Information: Merchant **Reason for calling: Re-sched **Resolution: adj…"
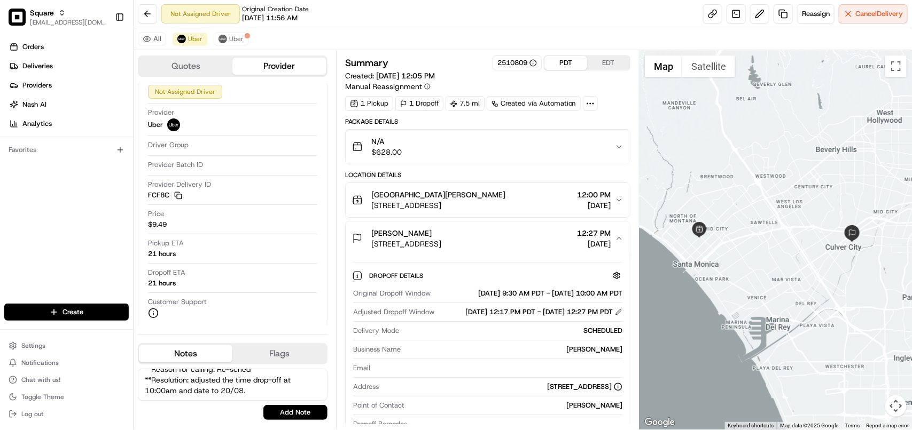
click at [276, 386] on textarea "**Caller Information: Merchant **Reason for calling: Re-sched **Resolution: adj…" at bounding box center [233, 385] width 190 height 32
type textarea "**Caller Information: Merchant **Reason for calling: Re-sched **Resolution: adj…"
click at [288, 407] on button "Add Note" at bounding box center [295, 412] width 64 height 15
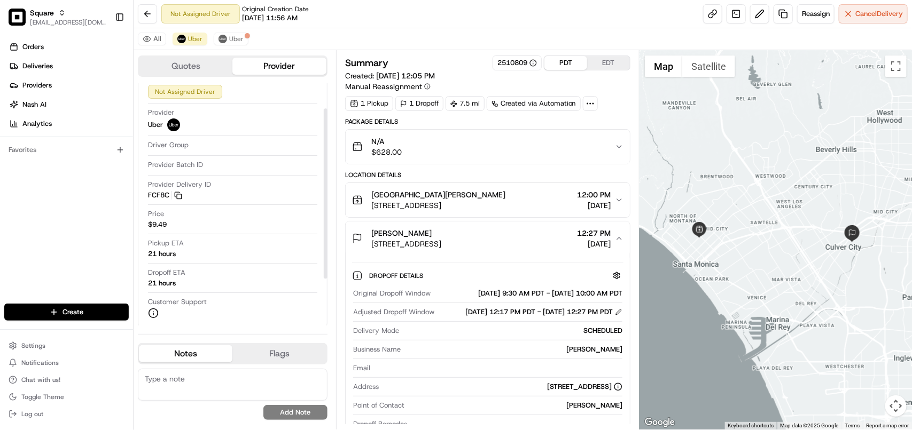
scroll to position [0, 0]
